Goal: Find specific page/section: Find specific page/section

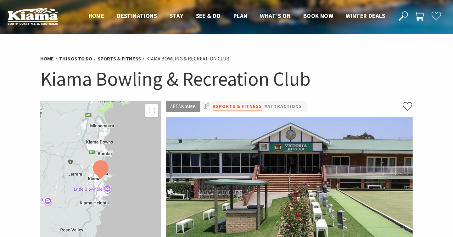
click at [230, 108] on link "#Sports & Fitness" at bounding box center [237, 107] width 49 height 8
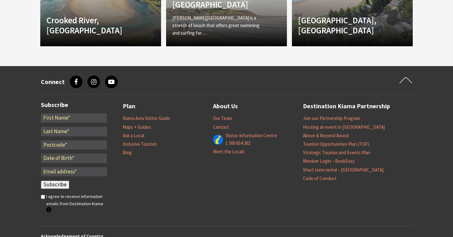
scroll to position [593, 0]
